Goal: Information Seeking & Learning: Learn about a topic

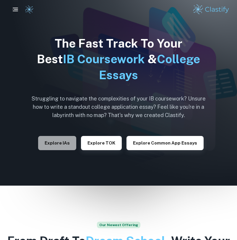
click at [67, 141] on button "Explore IAs" at bounding box center [57, 143] width 38 height 14
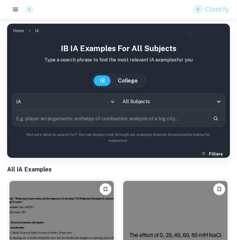
click at [96, 19] on div at bounding box center [118, 9] width 237 height 19
click at [146, 108] on div "All Subjects" at bounding box center [171, 101] width 106 height 17
click at [107, 121] on input "text" at bounding box center [110, 118] width 196 height 17
type input "l"
click at [184, 108] on div "All Subjects" at bounding box center [171, 101] width 106 height 17
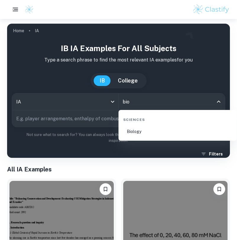
click at [152, 129] on li "Biology" at bounding box center [177, 132] width 113 height 14
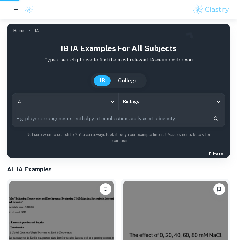
type input "Biology"
click at [146, 118] on input "text" at bounding box center [110, 118] width 196 height 17
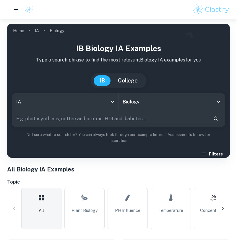
click at [146, 118] on input "text" at bounding box center [110, 118] width 196 height 17
type input "liver"
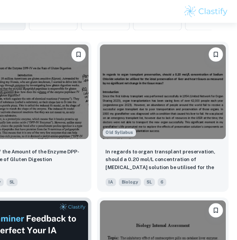
scroll to position [204, 0]
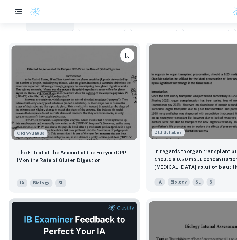
click at [149, 113] on img at bounding box center [175, 76] width 104 height 78
